Goal: Task Accomplishment & Management: Use online tool/utility

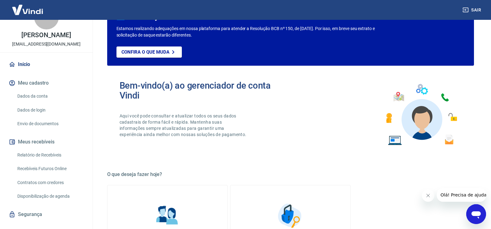
scroll to position [31, 0]
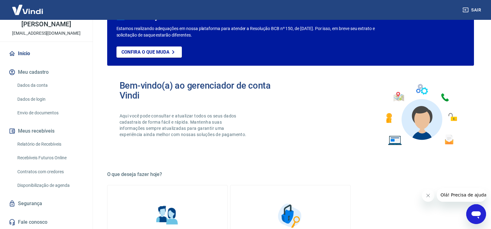
click at [52, 114] on link "Envio de documentos" at bounding box center [50, 113] width 70 height 13
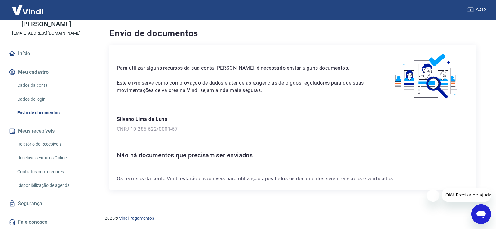
click at [51, 144] on link "Relatório de Recebíveis" at bounding box center [50, 144] width 70 height 13
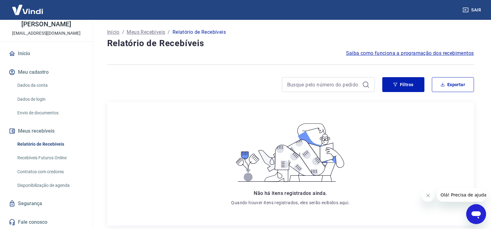
click at [55, 158] on link "Recebíveis Futuros Online" at bounding box center [50, 157] width 70 height 13
